Goal: Task Accomplishment & Management: Use online tool/utility

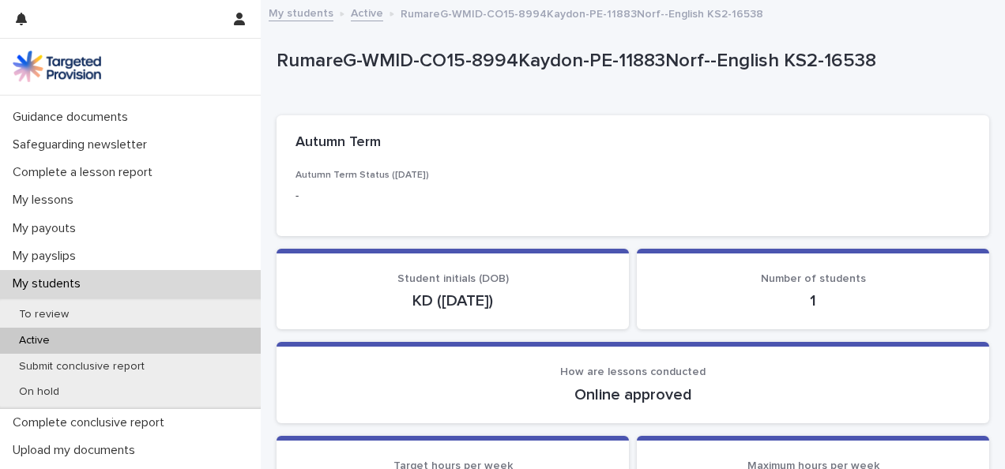
scroll to position [131, 0]
click at [77, 338] on div "Active" at bounding box center [130, 341] width 261 height 26
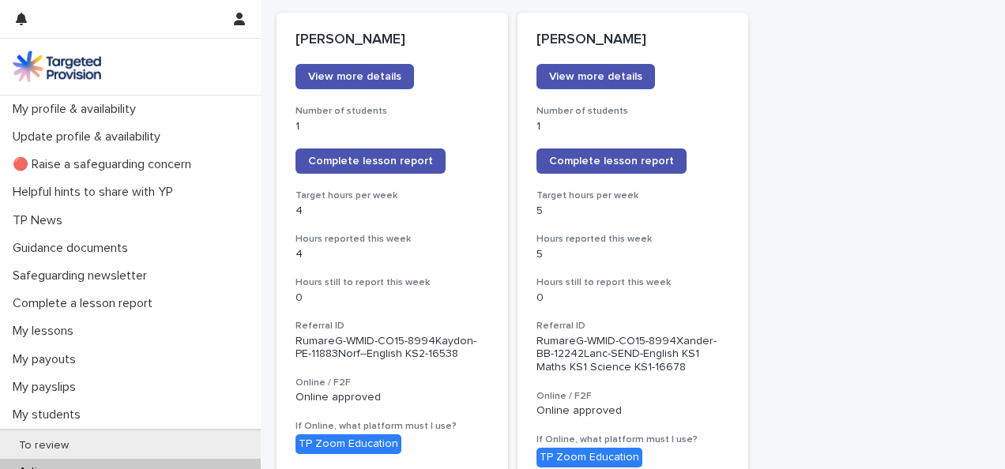
scroll to position [265, 0]
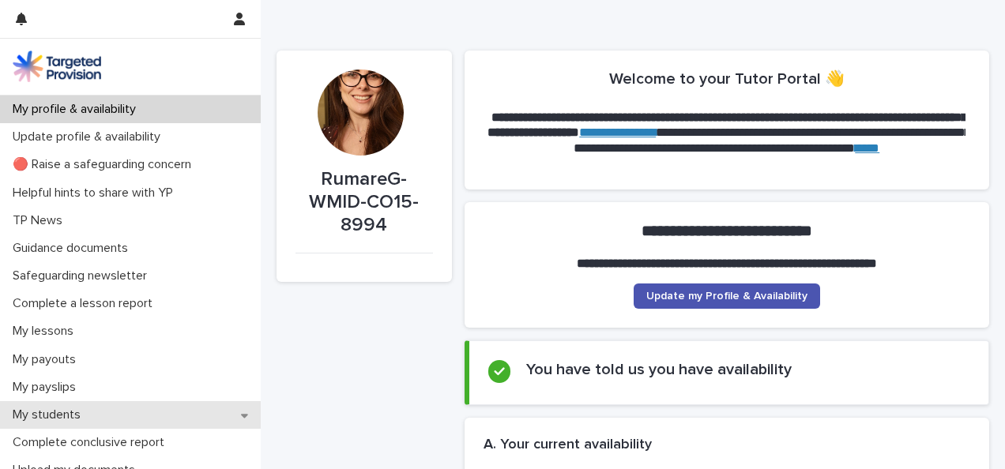
click at [131, 405] on div "My students" at bounding box center [130, 416] width 261 height 28
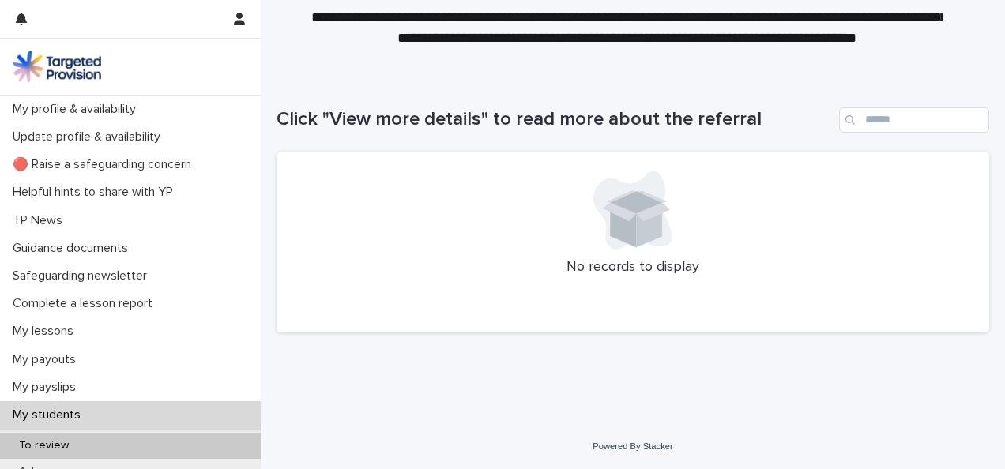
scroll to position [82, 0]
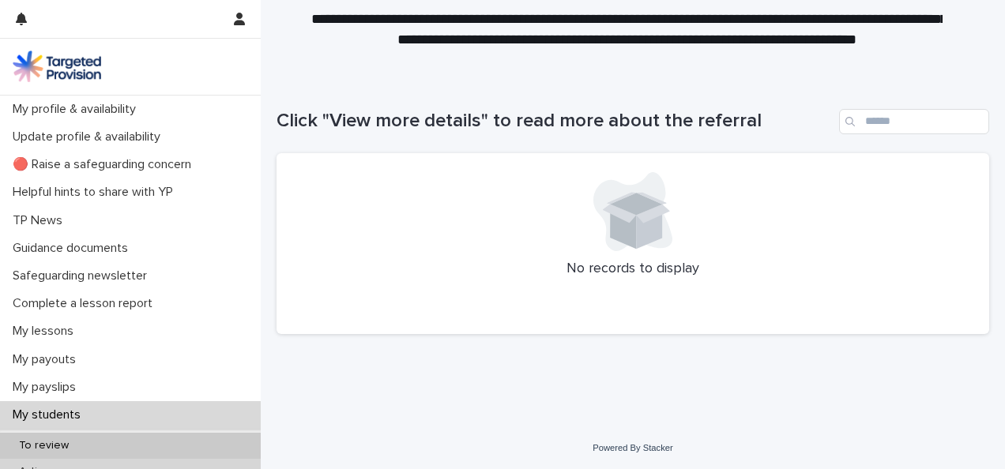
click at [224, 461] on div "Active" at bounding box center [130, 472] width 261 height 26
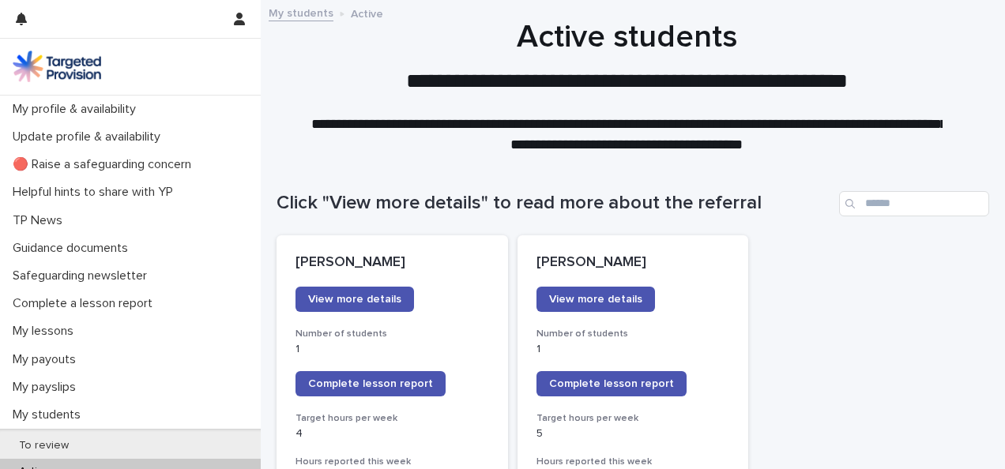
scroll to position [74, 0]
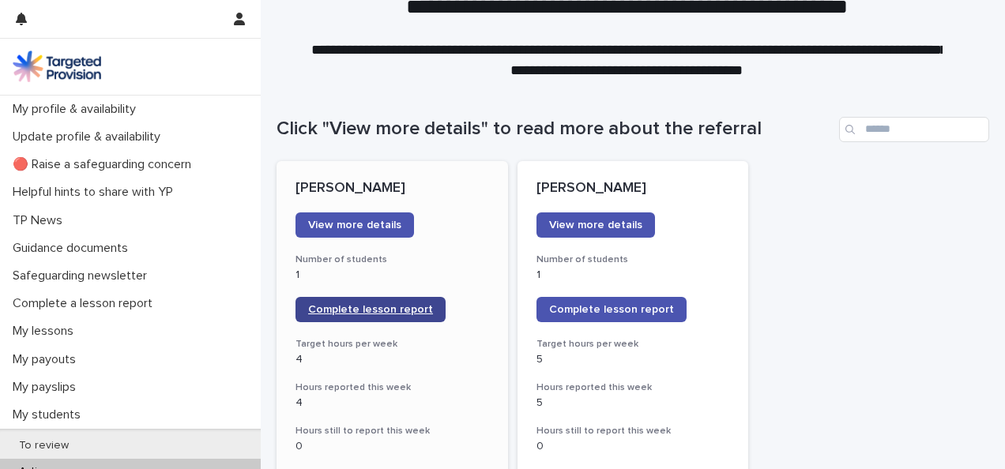
click at [413, 304] on link "Complete lesson report" at bounding box center [371, 309] width 150 height 25
